Goal: Task Accomplishment & Management: Complete application form

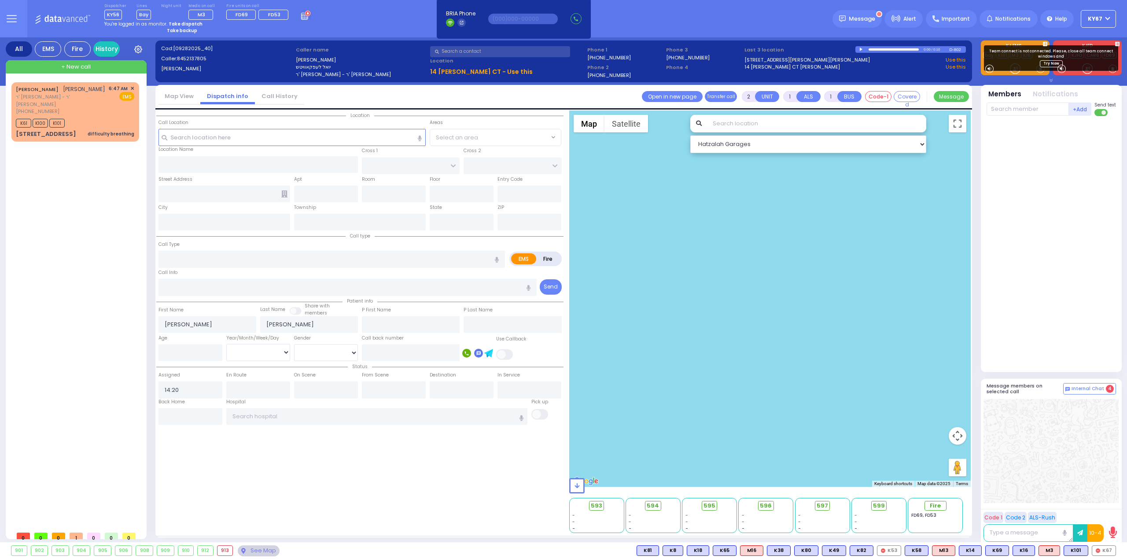
select select
click at [1115, 553] on span "K67" at bounding box center [1103, 551] width 23 height 10
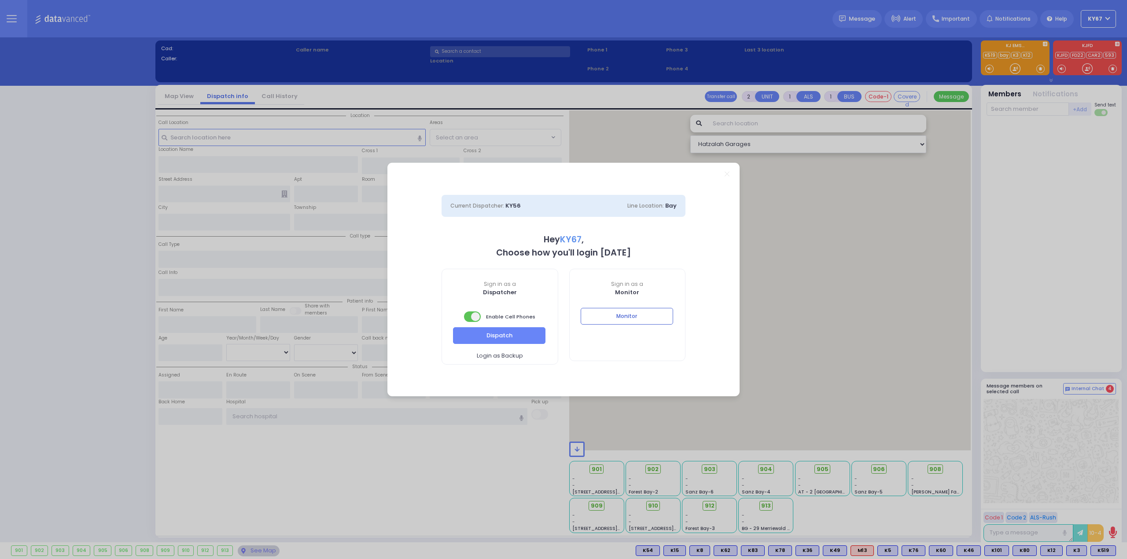
select select "9"
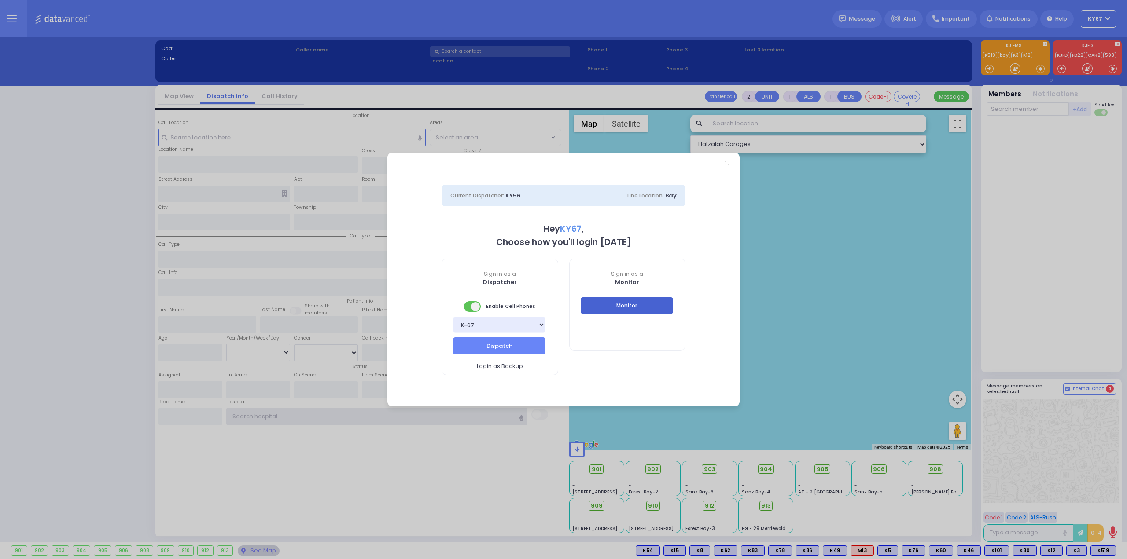
type input "Ky67"
click at [609, 302] on button "Monitor" at bounding box center [626, 305] width 92 height 17
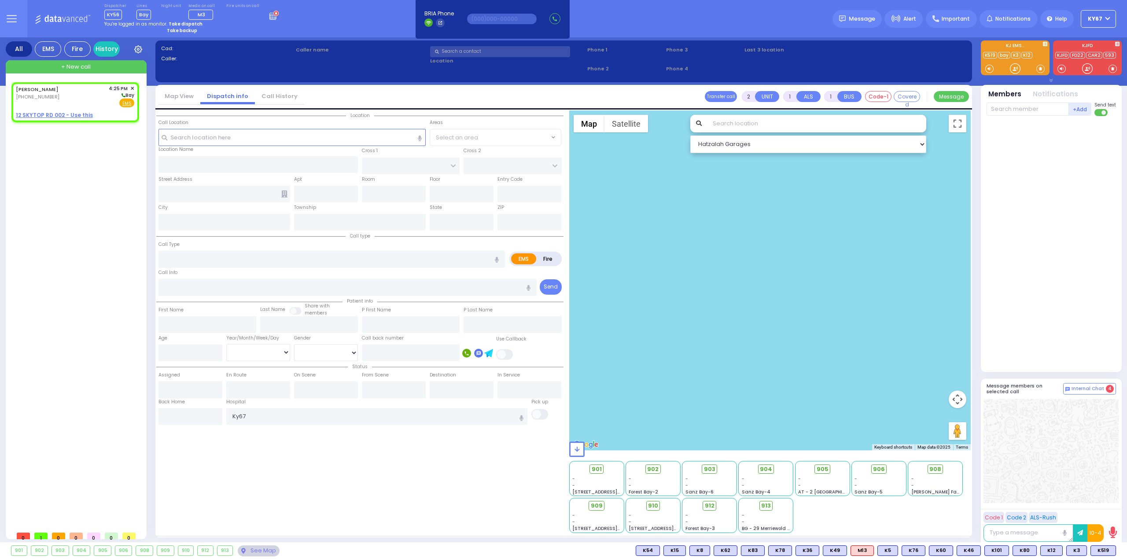
select select
radio input "true"
type input "[PERSON_NAME]"
select select
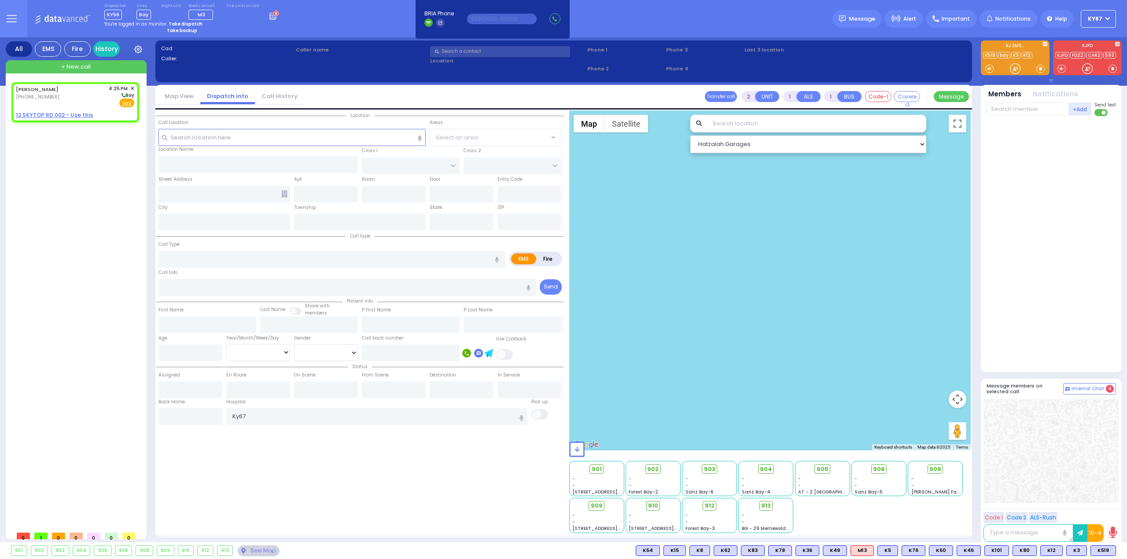
type input "16:25"
select select "Hatzalah Garages"
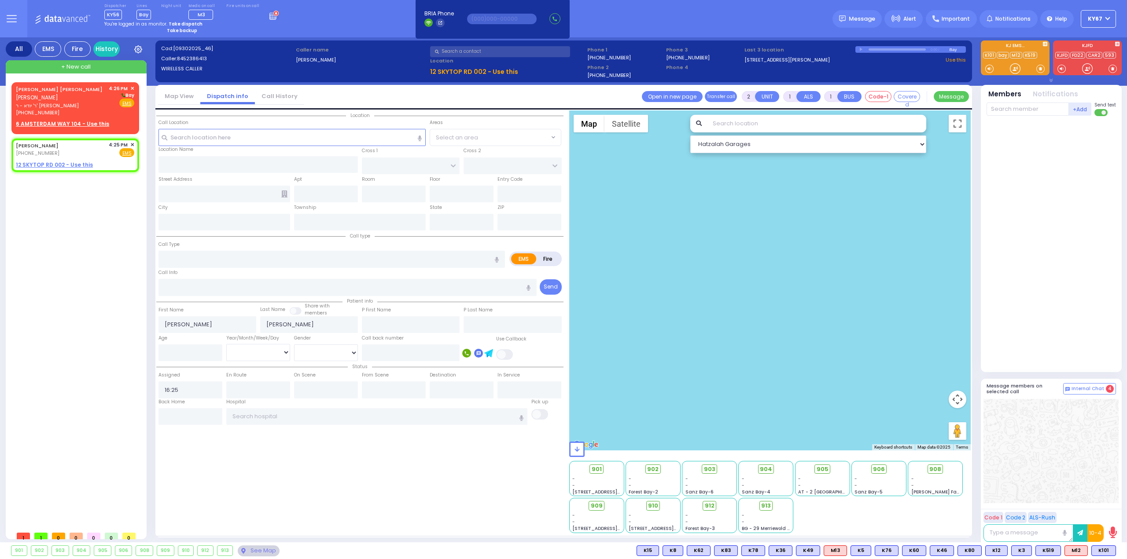
select select
radio input "true"
select select
select select "Hatzalah Garages"
